Goal: Task Accomplishment & Management: Complete application form

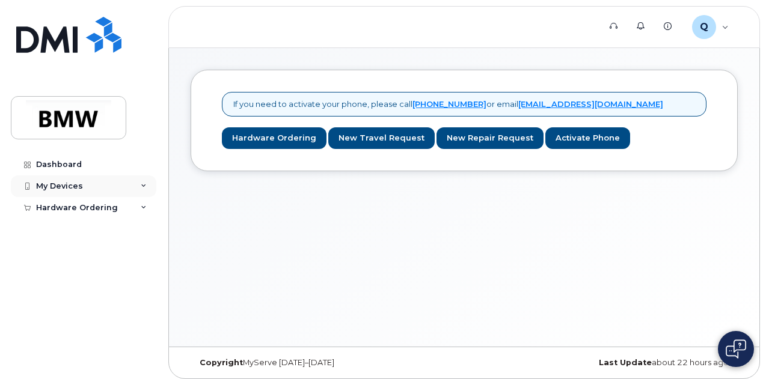
click at [84, 182] on div "My Devices" at bounding box center [83, 186] width 145 height 22
click at [111, 235] on div "Hardware Ordering" at bounding box center [83, 231] width 145 height 22
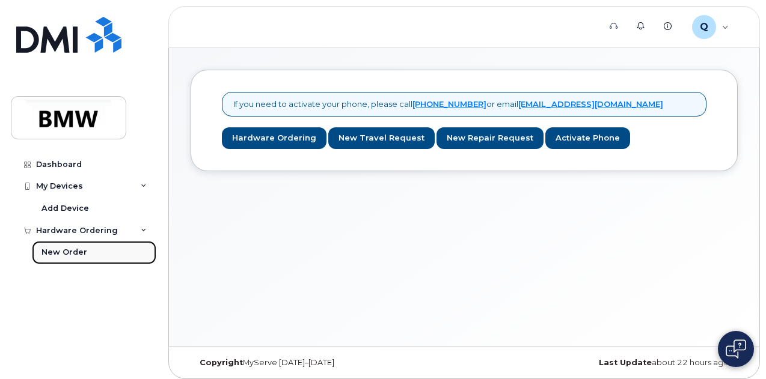
click at [78, 261] on link "New Order" at bounding box center [94, 252] width 124 height 23
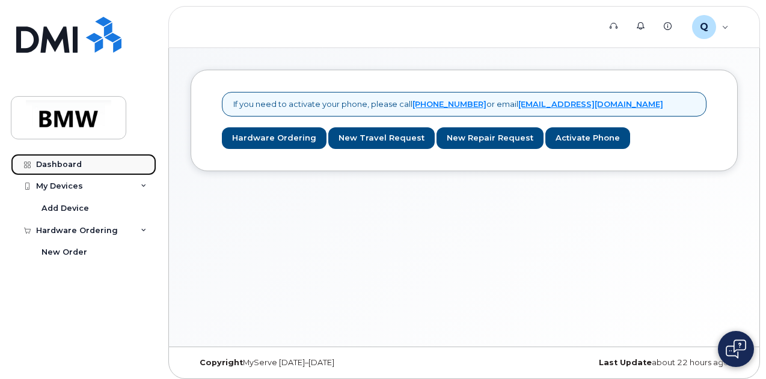
click at [68, 162] on div "Dashboard" at bounding box center [59, 165] width 46 height 10
